Goal: Task Accomplishment & Management: Complete application form

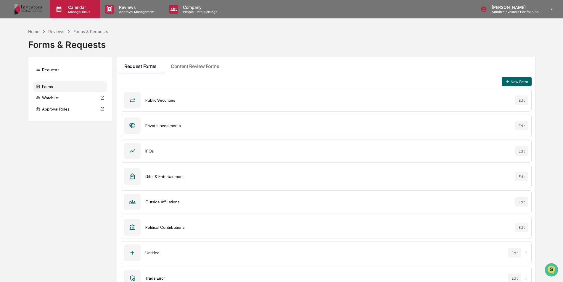
click at [80, 3] on div "Calendar Manage Tasks" at bounding box center [75, 9] width 51 height 18
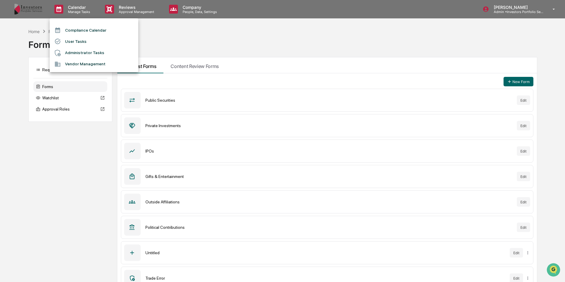
click at [32, 35] on div at bounding box center [282, 141] width 565 height 282
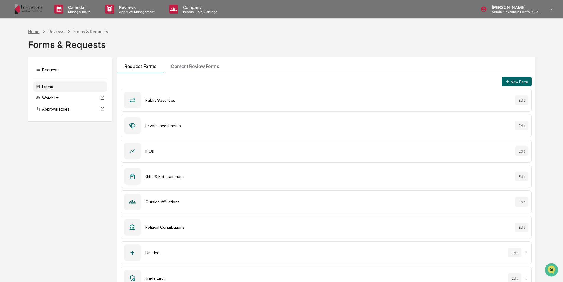
click at [37, 32] on div "Home" at bounding box center [33, 31] width 11 height 5
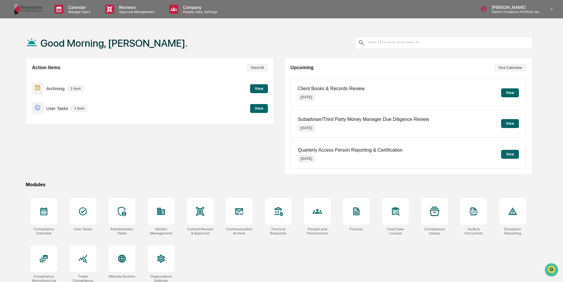
click at [258, 85] on button "View" at bounding box center [259, 88] width 18 height 9
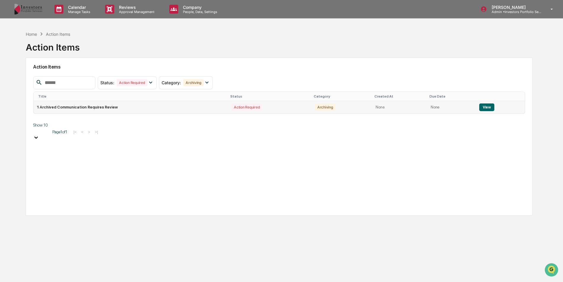
click at [488, 108] on button "View" at bounding box center [486, 108] width 15 height 8
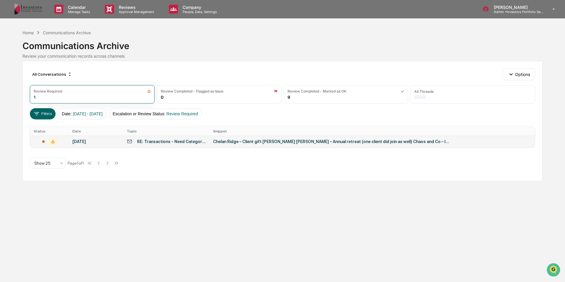
click at [193, 138] on td "RE: Transactions - Need Categorizing" at bounding box center [166, 142] width 86 height 12
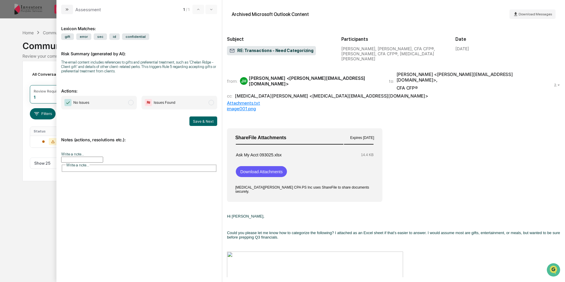
click at [127, 103] on span "No Issues" at bounding box center [99, 103] width 76 height 14
click at [103, 157] on input "Write a note..." at bounding box center [82, 160] width 42 height 6
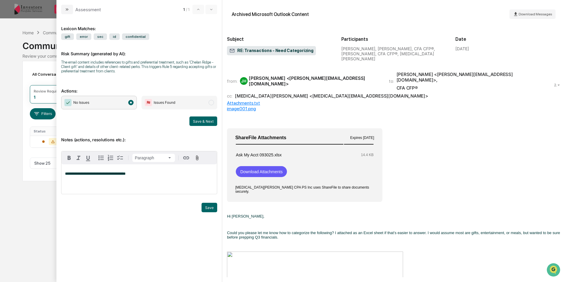
click at [159, 142] on div "**********" at bounding box center [139, 172] width 156 height 93
click at [209, 208] on button "Save" at bounding box center [210, 207] width 16 height 9
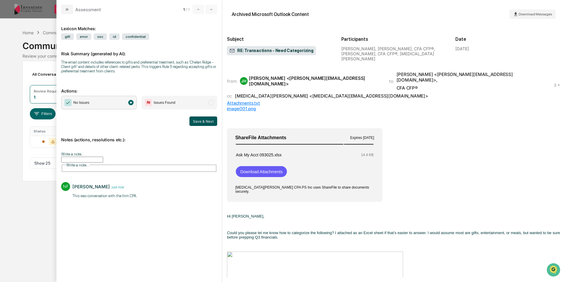
click at [202, 121] on button "Save & Next" at bounding box center [204, 121] width 28 height 9
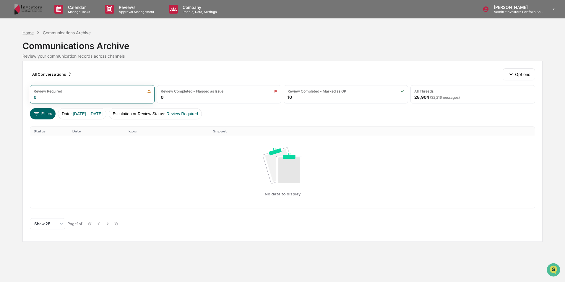
click at [31, 34] on div "Home" at bounding box center [27, 32] width 11 height 5
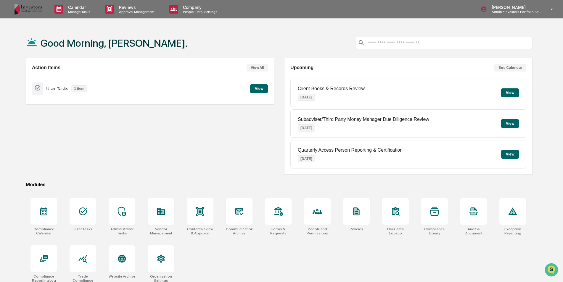
click at [263, 88] on button "View" at bounding box center [259, 88] width 18 height 9
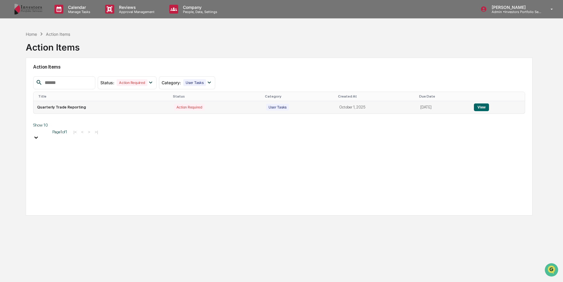
click at [479, 108] on button "View" at bounding box center [480, 108] width 15 height 8
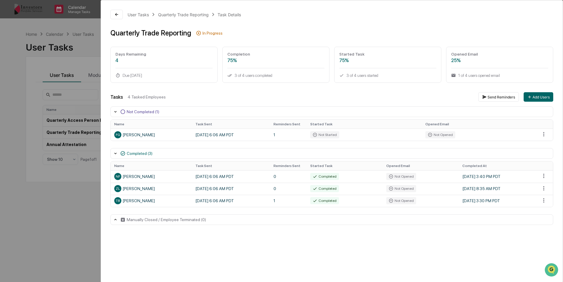
click at [71, 25] on div "User Tasks Quarterly Trade Reporting Task Details Quarterly Trade Reporting In …" at bounding box center [281, 141] width 563 height 282
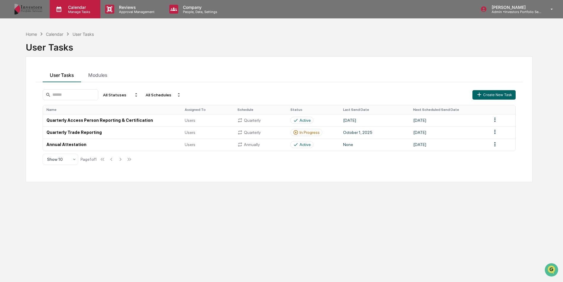
click at [74, 8] on p "Calendar" at bounding box center [78, 7] width 30 height 5
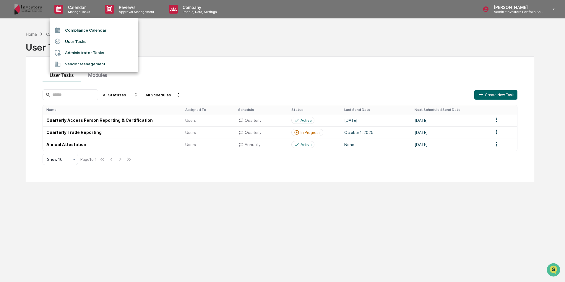
click at [80, 27] on li "Compliance Calendar" at bounding box center [94, 30] width 89 height 11
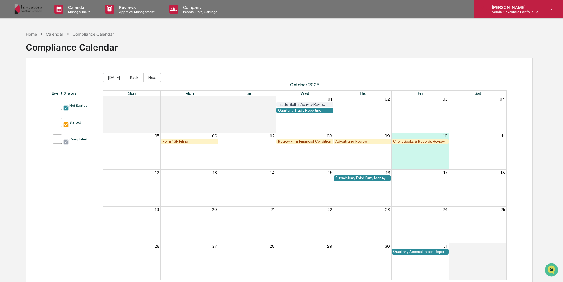
click at [493, 6] on p "[PERSON_NAME]" at bounding box center [513, 7] width 55 height 5
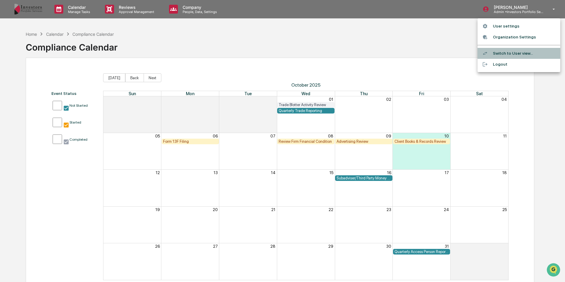
click at [508, 51] on li "Switch to User view..." at bounding box center [519, 53] width 83 height 11
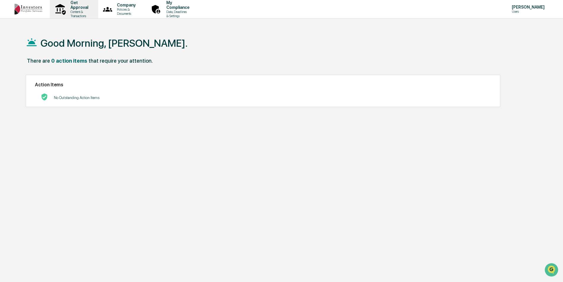
click at [87, 11] on p "Content & Transactions" at bounding box center [78, 14] width 25 height 8
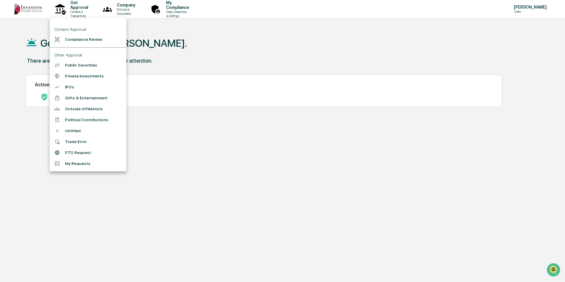
click at [88, 156] on li "PTO Request" at bounding box center [88, 152] width 77 height 11
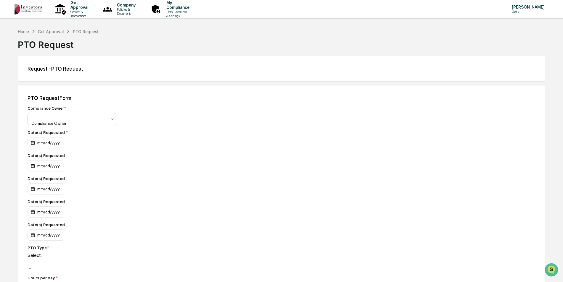
click at [96, 118] on div at bounding box center [69, 117] width 75 height 6
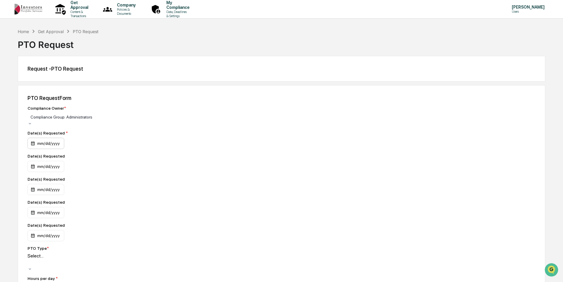
click at [56, 140] on div "mm/dd/yyyy" at bounding box center [46, 143] width 37 height 11
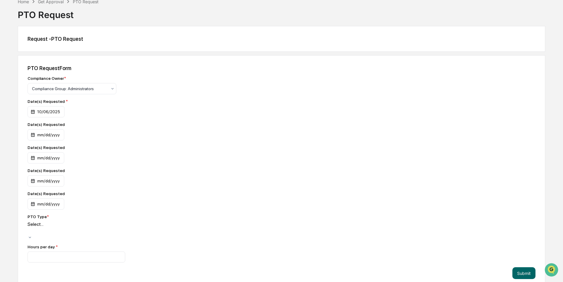
click at [61, 223] on div "Select..." at bounding box center [72, 229] width 89 height 14
click at [163, 214] on div "Compliance Owner * Compliance Group: Administrators Date(s) Requested * [DATE] …" at bounding box center [131, 172] width 207 height 192
click at [32, 227] on icon "Remove Sick" at bounding box center [30, 229] width 4 height 4
click at [110, 178] on div "mm/dd/yyyy" at bounding box center [72, 180] width 89 height 11
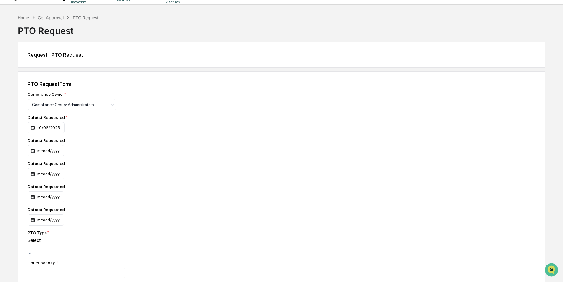
scroll to position [0, 0]
